Goal: Transaction & Acquisition: Purchase product/service

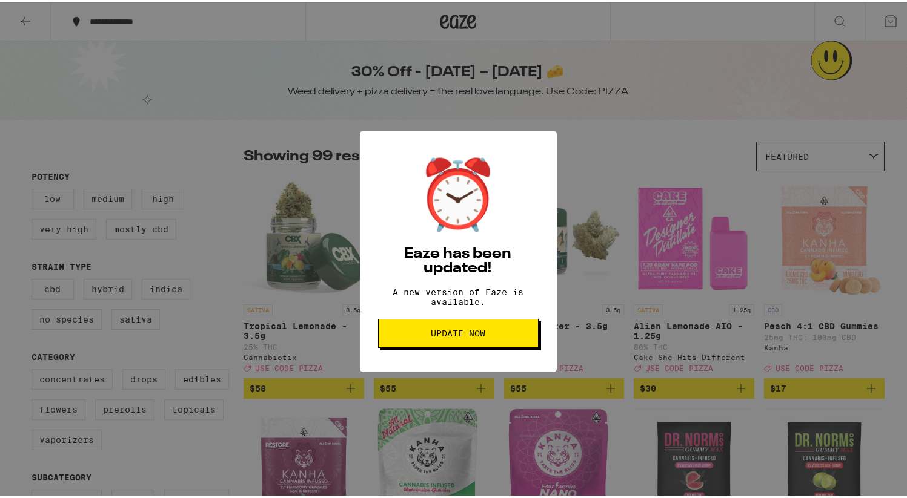
click at [446, 335] on span "Update Now" at bounding box center [458, 331] width 55 height 8
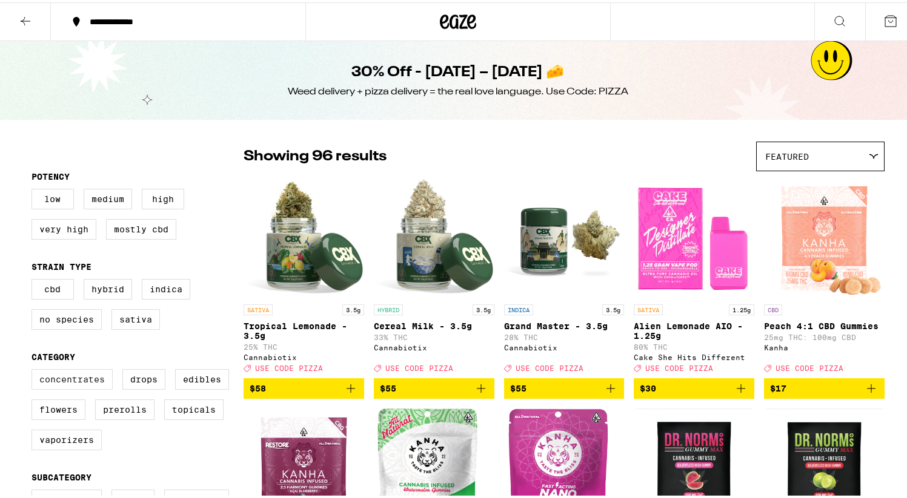
click at [84, 388] on label "Concentrates" at bounding box center [71, 377] width 81 height 21
click at [35, 369] on input "Concentrates" at bounding box center [34, 369] width 1 height 1
checkbox input "true"
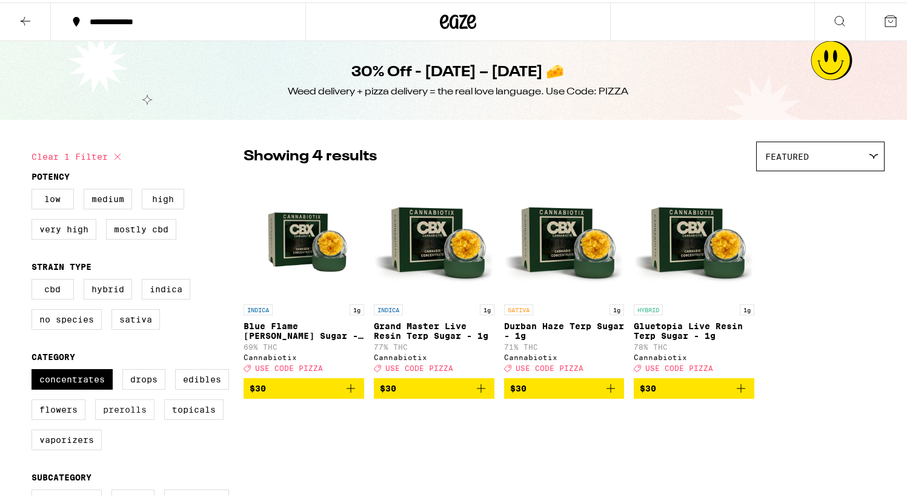
click at [117, 418] on label "Prerolls" at bounding box center [124, 407] width 59 height 21
click at [35, 369] on input "Prerolls" at bounding box center [34, 369] width 1 height 1
checkbox input "true"
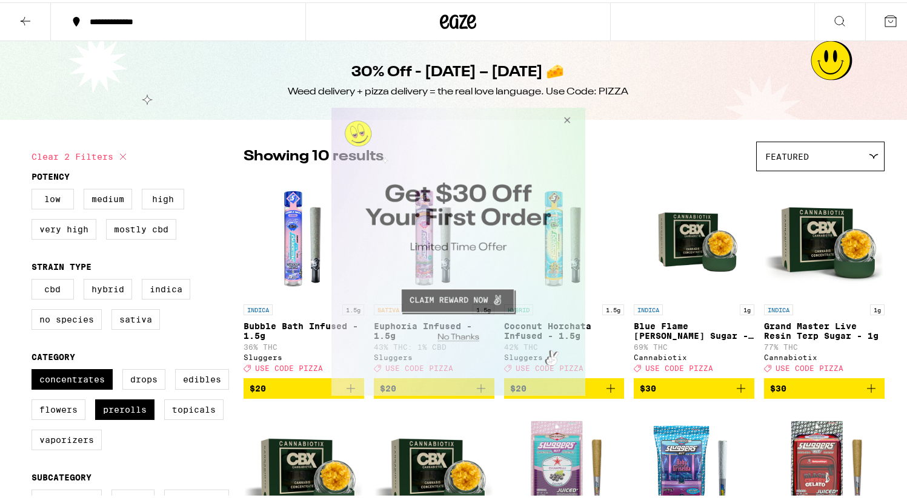
click at [566, 119] on button "Close Modal" at bounding box center [564, 121] width 33 height 29
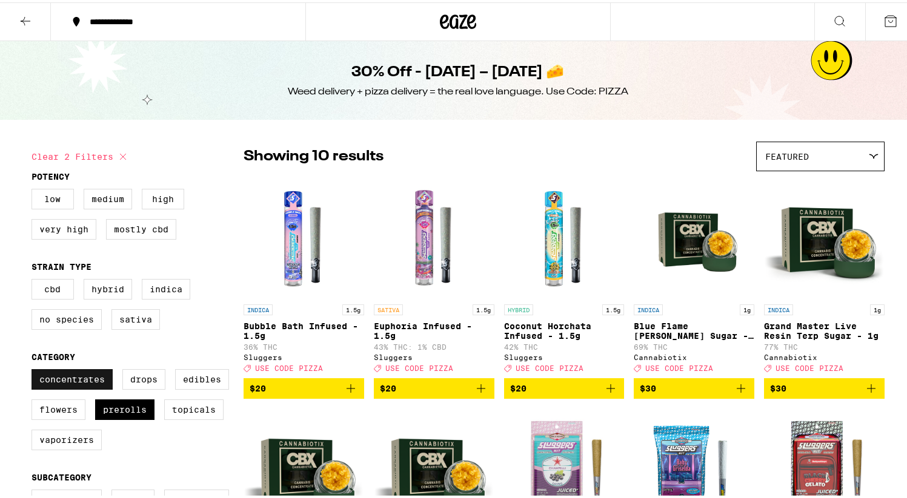
click at [60, 388] on label "Concentrates" at bounding box center [71, 377] width 81 height 21
click at [35, 369] on input "Concentrates" at bounding box center [34, 369] width 1 height 1
checkbox input "false"
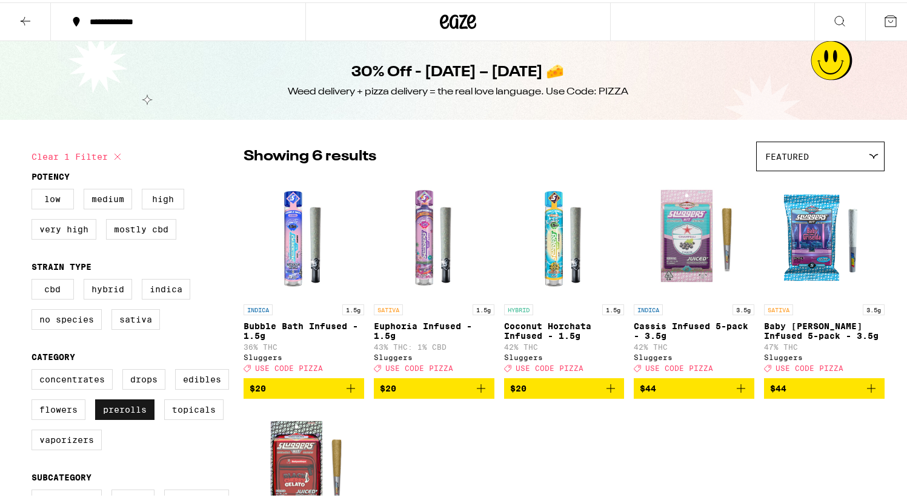
click at [118, 418] on label "Prerolls" at bounding box center [124, 407] width 59 height 21
click at [35, 369] on input "Prerolls" at bounding box center [34, 369] width 1 height 1
checkbox input "false"
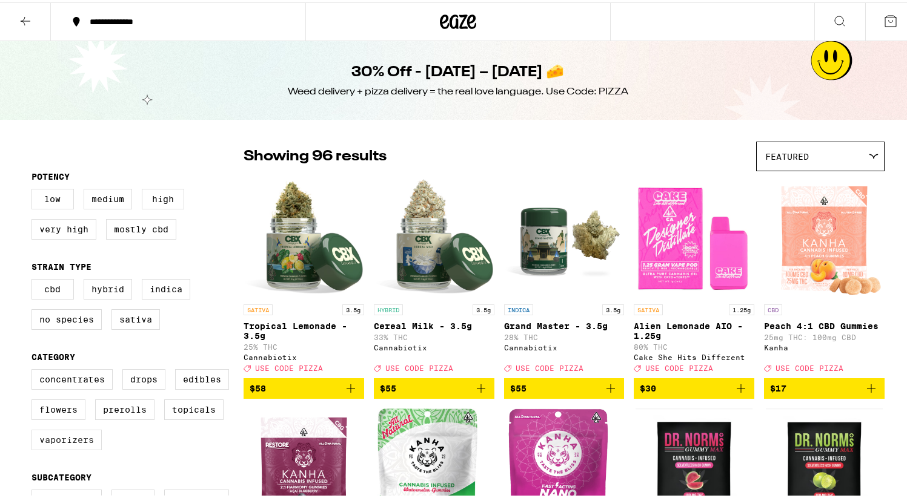
click at [84, 448] on label "Vaporizers" at bounding box center [66, 438] width 70 height 21
click at [35, 369] on input "Vaporizers" at bounding box center [34, 369] width 1 height 1
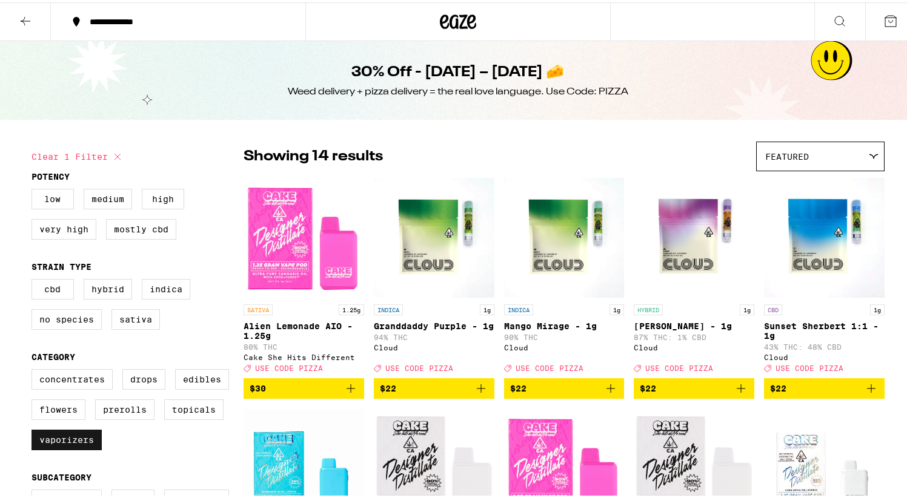
click at [92, 448] on label "Vaporizers" at bounding box center [66, 438] width 70 height 21
click at [35, 369] on input "Vaporizers" at bounding box center [34, 369] width 1 height 1
checkbox input "false"
